Goal: Task Accomplishment & Management: Complete application form

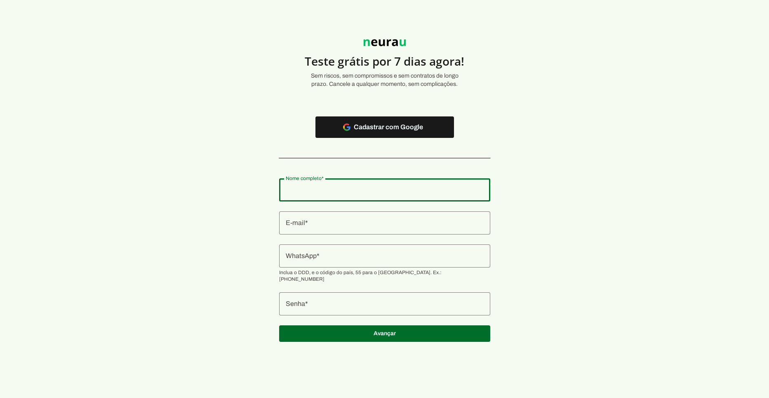
click at [380, 196] on div at bounding box center [384, 189] width 211 height 23
type input "[PERSON_NAME] Mayara [PERSON_NAME] [PERSON_NAME] [PERSON_NAME]"
type md-outlined-text-field "[PERSON_NAME] Mayara [PERSON_NAME] [PERSON_NAME] [PERSON_NAME]"
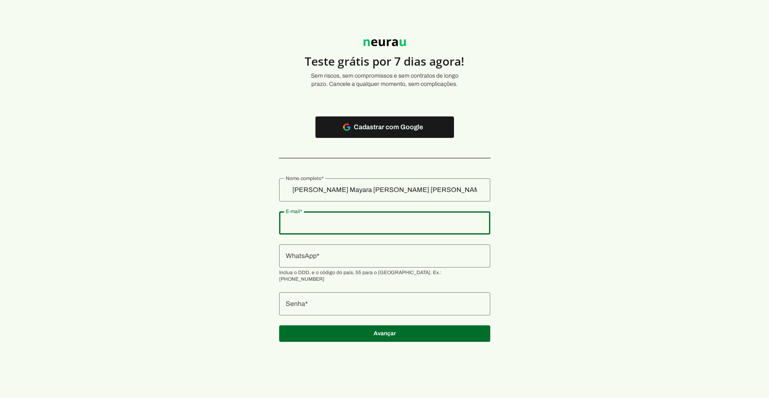
paste input "[EMAIL_ADDRESS][DOMAIN_NAME]"
type input "[EMAIL_ADDRESS][DOMAIN_NAME]"
type md-outlined-text-field "[EMAIL_ADDRESS][DOMAIN_NAME]"
click at [319, 254] on input "WhatsApp" at bounding box center [385, 256] width 198 height 10
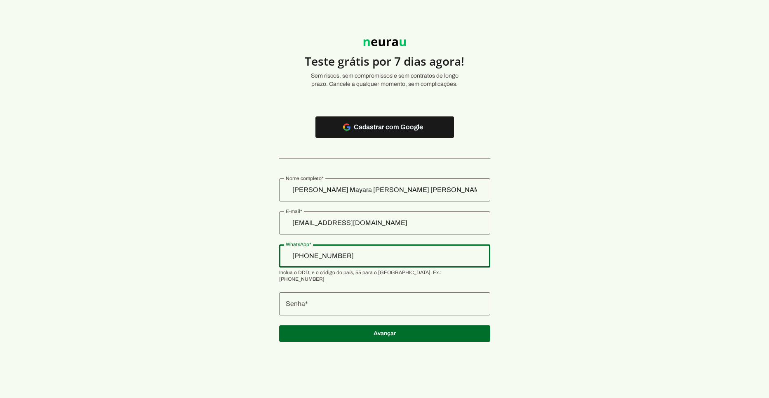
click at [336, 254] on input "[PHONE_NUMBER]" at bounding box center [385, 256] width 198 height 10
click at [378, 255] on input "[PHONE_NUMBER]_" at bounding box center [385, 256] width 198 height 10
type input "[PHONE_NUMBER]"
type md-outlined-text-field "[PHONE_NUMBER]"
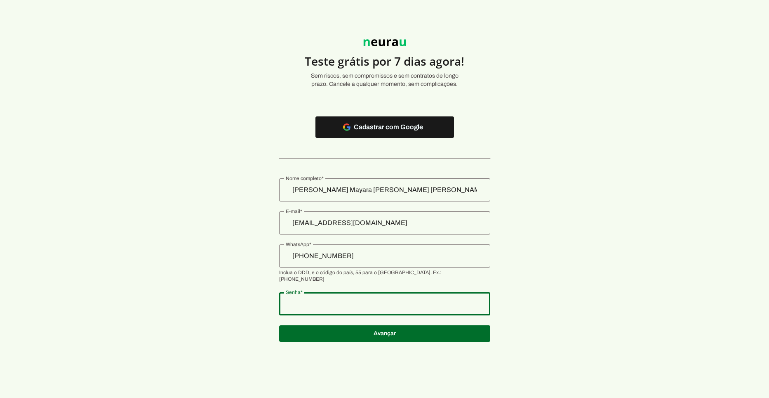
type md-outlined-text-field "15983cp"
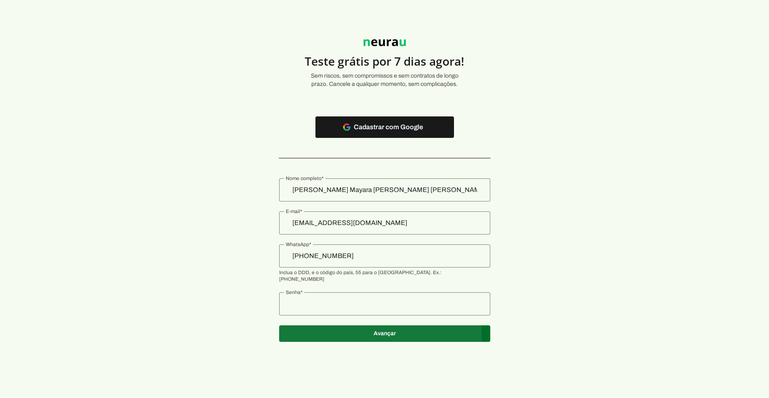
click at [411, 327] on span at bounding box center [384, 333] width 211 height 20
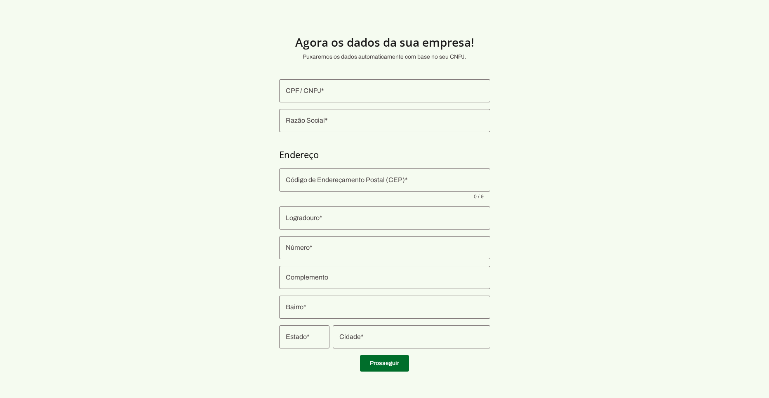
click at [395, 95] on input "CPF / CNPJ" at bounding box center [385, 91] width 198 height 10
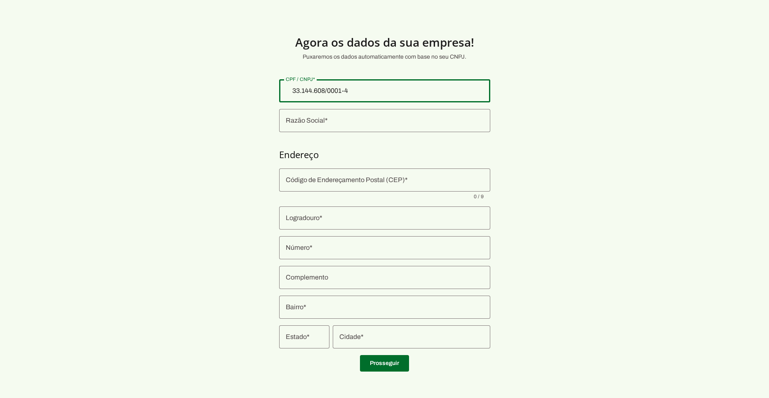
type input "33.144.608/0001-49"
type md-outlined-text-field "33.144.608/0001-49"
click at [361, 118] on input "Razão Social" at bounding box center [385, 120] width 198 height 10
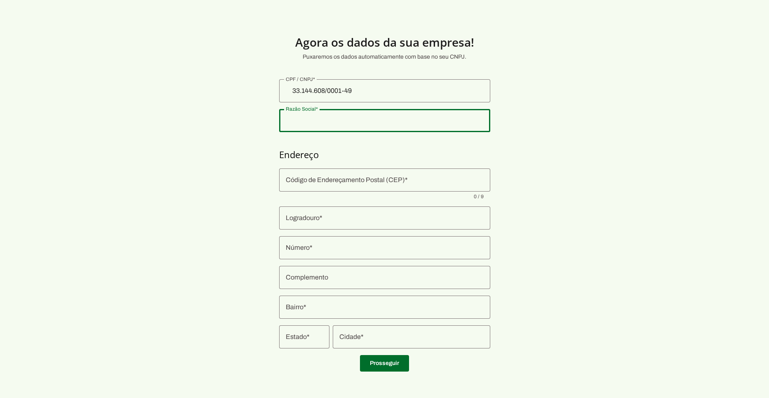
click at [357, 121] on input "Razão Social" at bounding box center [385, 120] width 198 height 10
type input "MARINA M. T. B. PAGOTO LTDA"
type input "[GEOGRAPHIC_DATA]"
type input "310"
type input "Andar 1 Sala 103 Edif Celebration Smart Office"
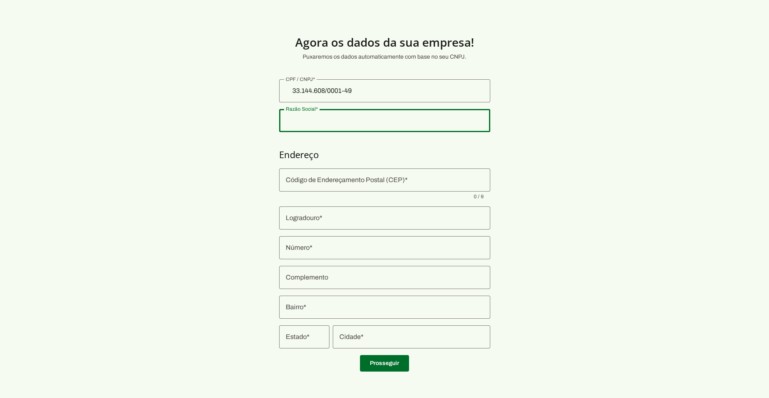
type input "Nossa Senhora das Gracas"
type input "Manaus"
type input "AM"
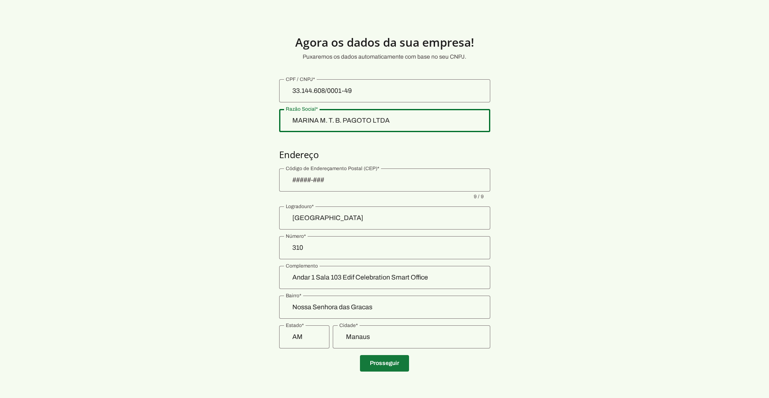
click at [383, 364] on span at bounding box center [384, 363] width 49 height 20
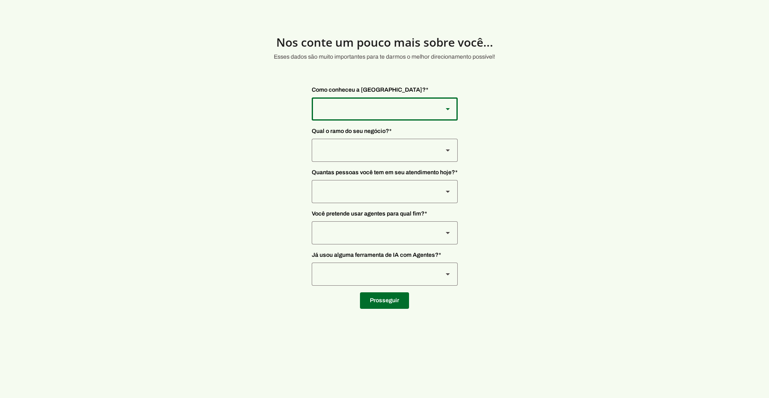
click at [421, 108] on div at bounding box center [374, 108] width 125 height 23
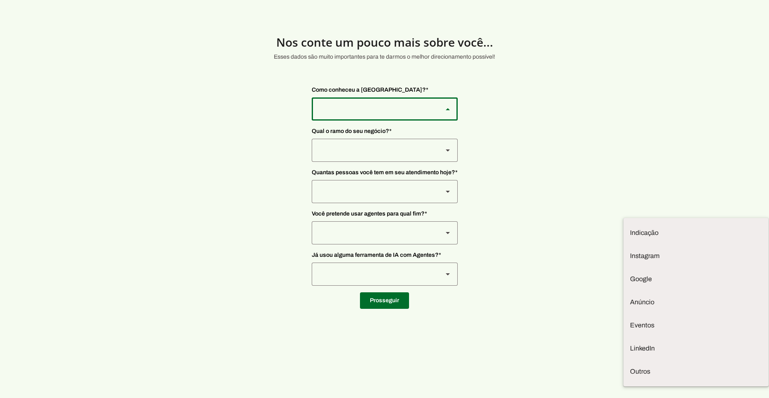
click at [421, 108] on div at bounding box center [374, 108] width 125 height 23
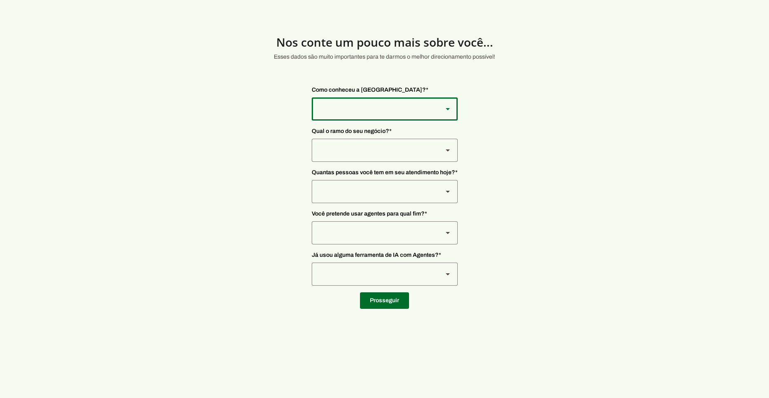
click at [421, 108] on div at bounding box center [374, 108] width 125 height 23
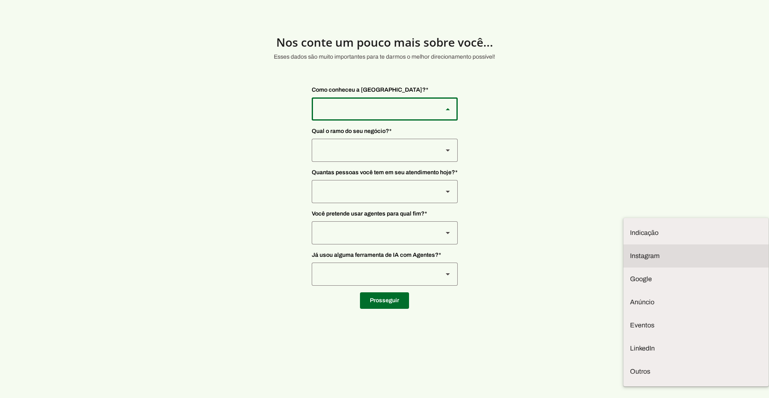
click at [623, 244] on md-item "Instagram" at bounding box center [695, 255] width 145 height 23
type md-outlined-select "SqiumnrPQyqUQpijGxgf"
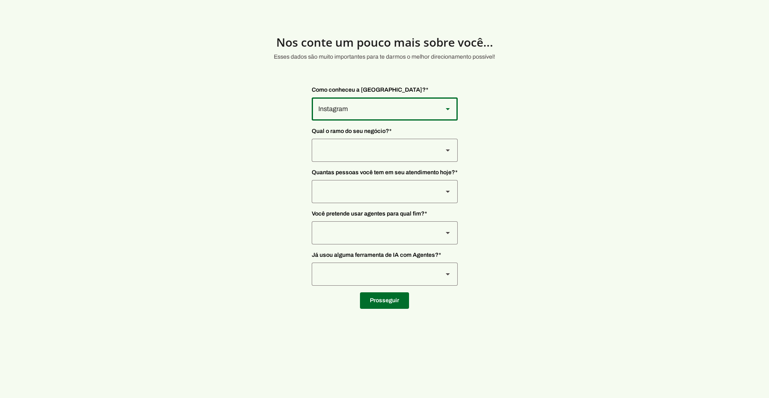
click at [410, 151] on div at bounding box center [374, 150] width 125 height 23
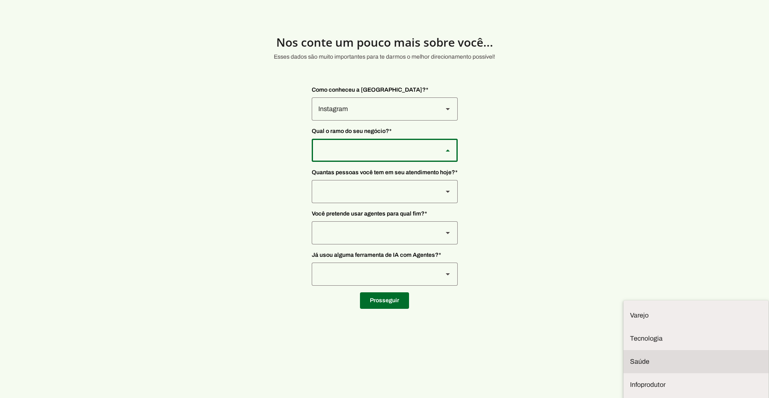
click at [630, 356] on slot at bounding box center [696, 361] width 132 height 10
type md-outlined-select "qBJqoSCgnuqgxNhyRfhz"
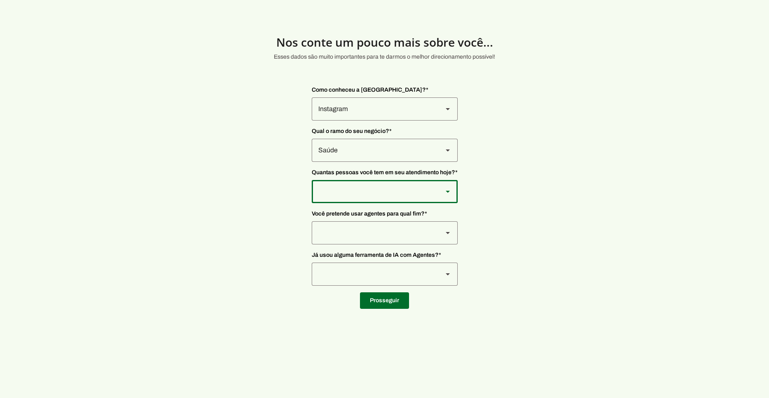
click at [436, 191] on div at bounding box center [385, 191] width 146 height 23
click at [429, 195] on div at bounding box center [374, 191] width 125 height 23
type md-outlined-select "FOzKi9x0vVjVX6xa4f60"
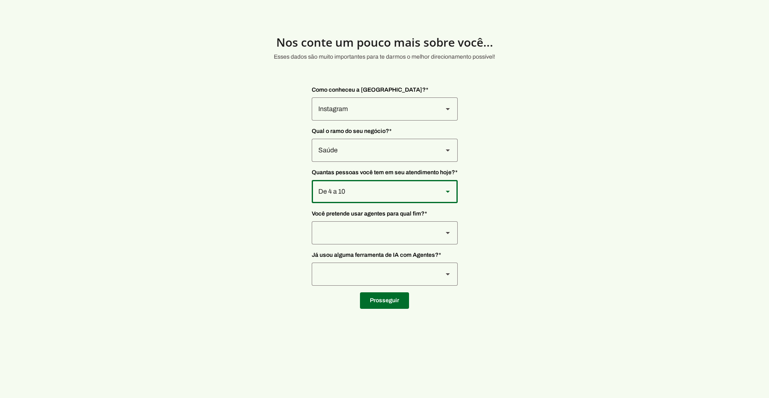
click at [435, 230] on div at bounding box center [374, 232] width 125 height 23
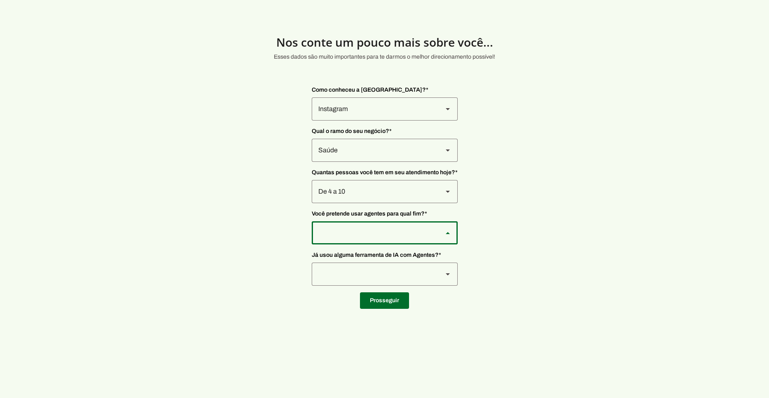
click at [445, 233] on slot at bounding box center [448, 233] width 10 height 10
type md-outlined-select "jhpZzhB7z5SzQnvZD2gM"
click at [435, 272] on div at bounding box center [374, 273] width 125 height 23
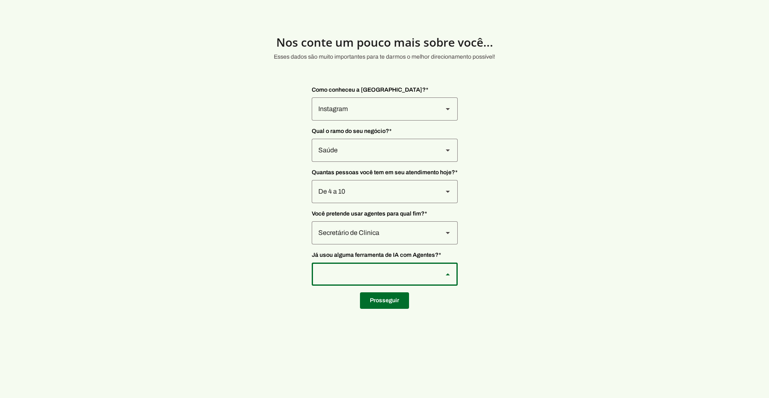
type md-outlined-select "YJTivUP5LYteilvK0BaA"
click at [378, 304] on span at bounding box center [384, 300] width 49 height 20
